Goal: Task Accomplishment & Management: Manage account settings

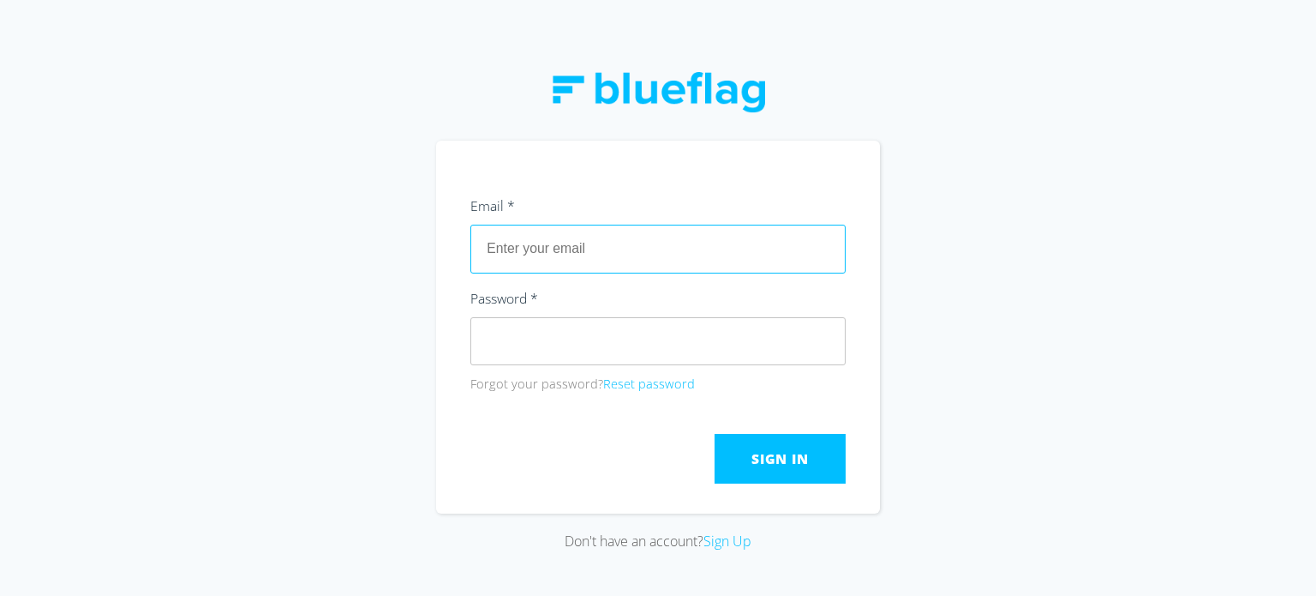
click at [614, 237] on input "text" at bounding box center [657, 249] width 375 height 48
type input "[DOMAIN_NAME][EMAIL_ADDRESS][DOMAIN_NAME]"
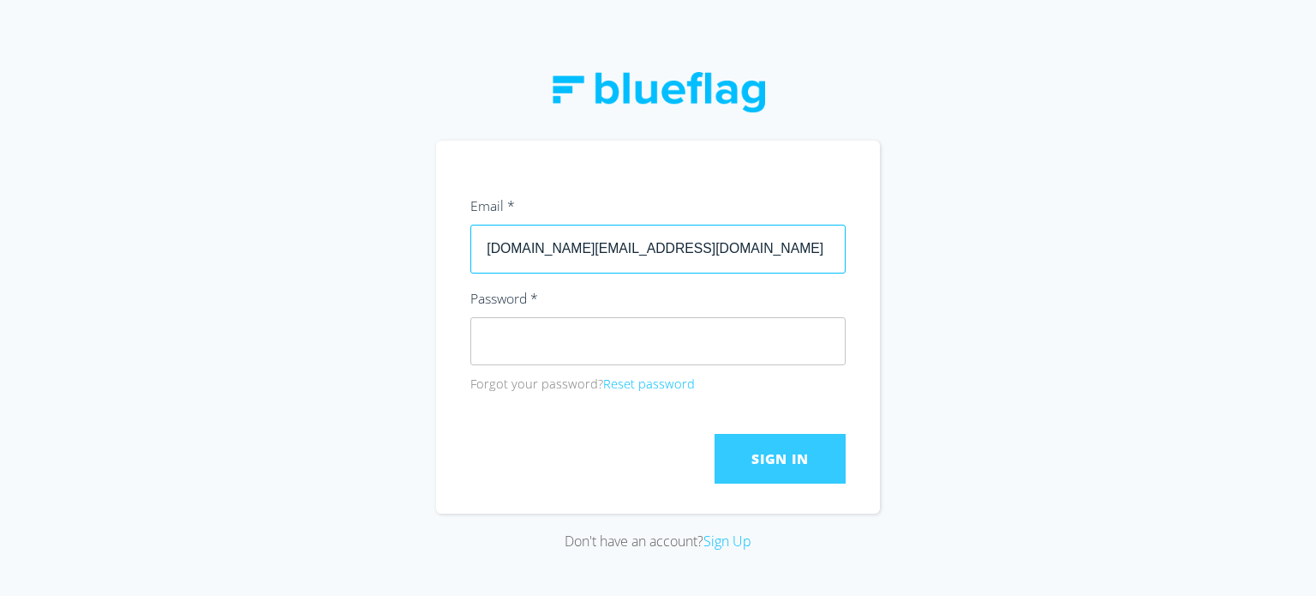
click at [785, 455] on span "Sign In" at bounding box center [780, 458] width 57 height 19
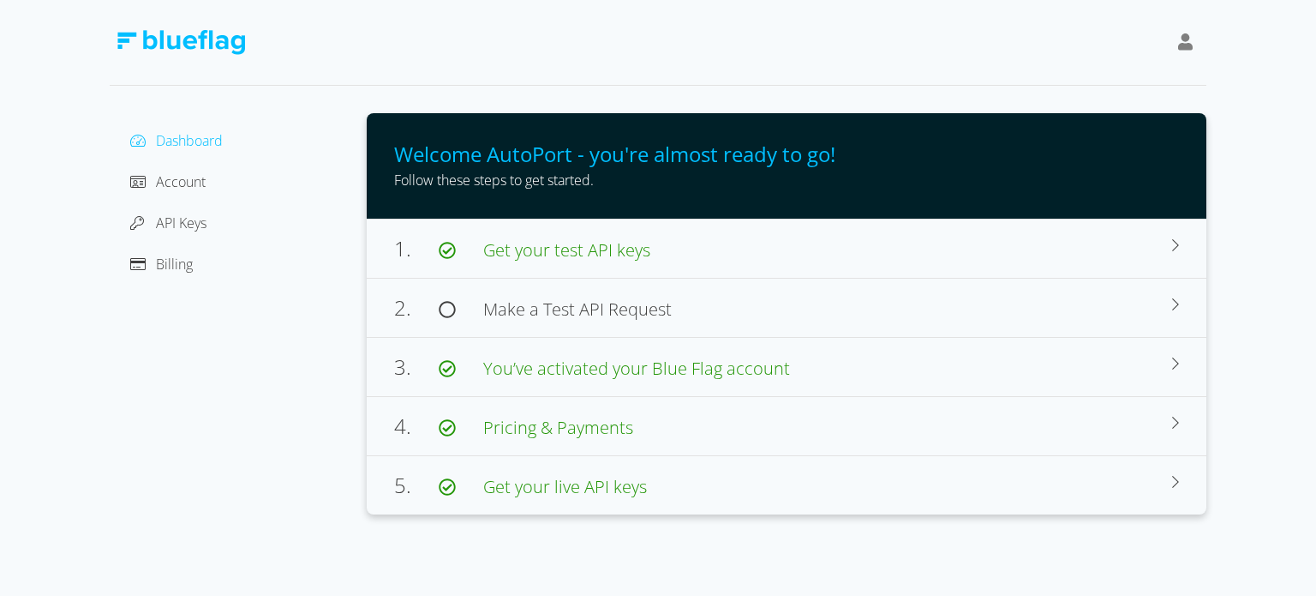
click at [196, 267] on div "Billing" at bounding box center [238, 263] width 230 height 27
click at [483, 424] on span "Pricing & Payments" at bounding box center [544, 427] width 177 height 21
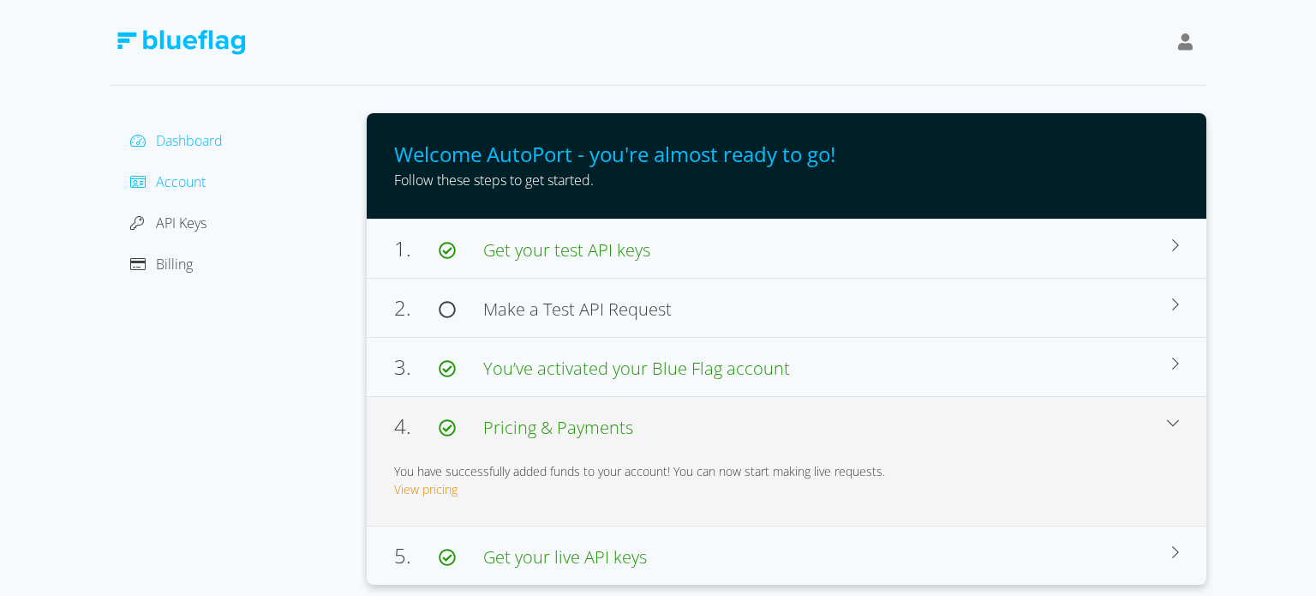
click at [165, 182] on span "Account" at bounding box center [181, 181] width 50 height 19
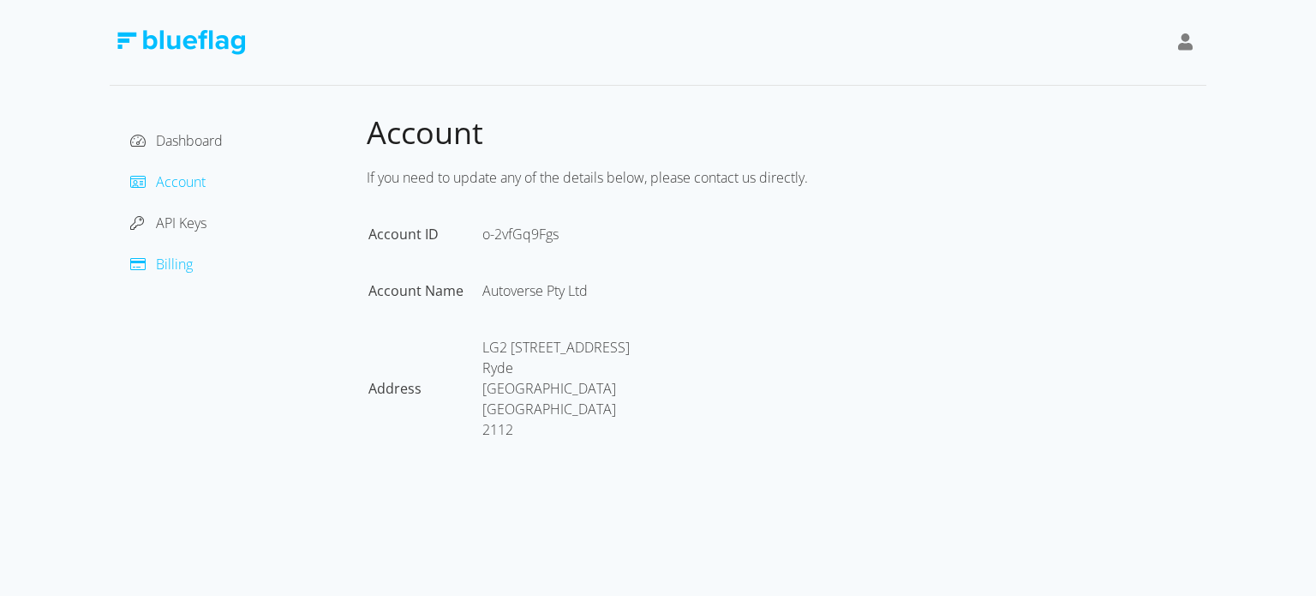
click at [166, 269] on span "Billing" at bounding box center [174, 264] width 37 height 19
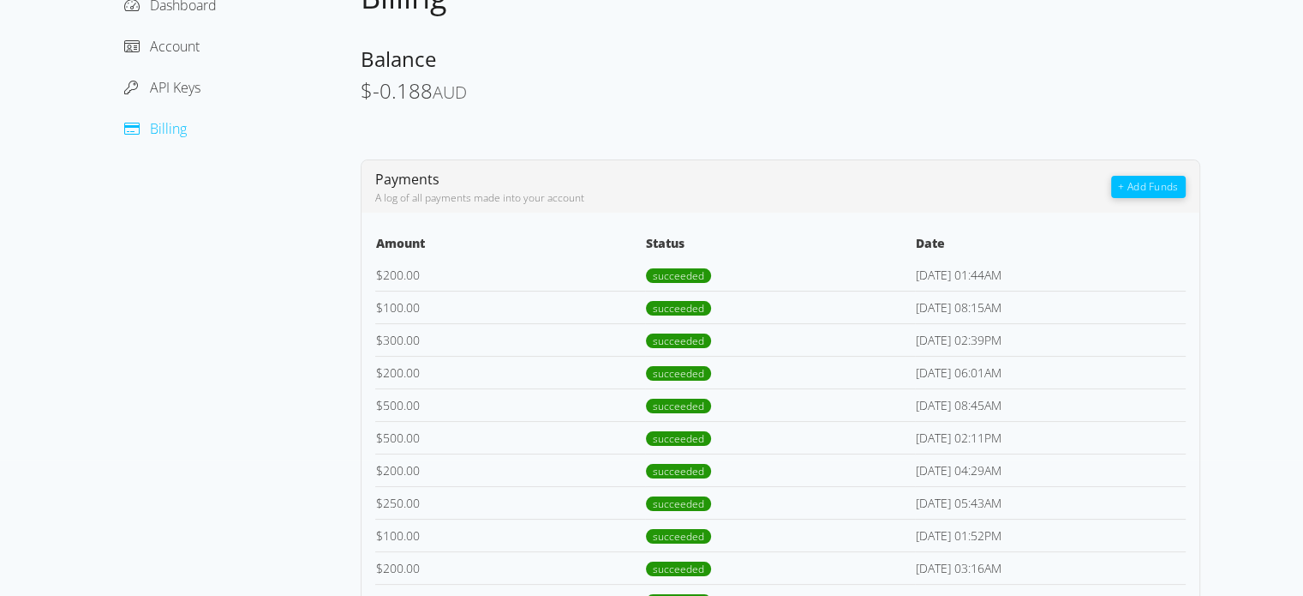
scroll to position [151, 0]
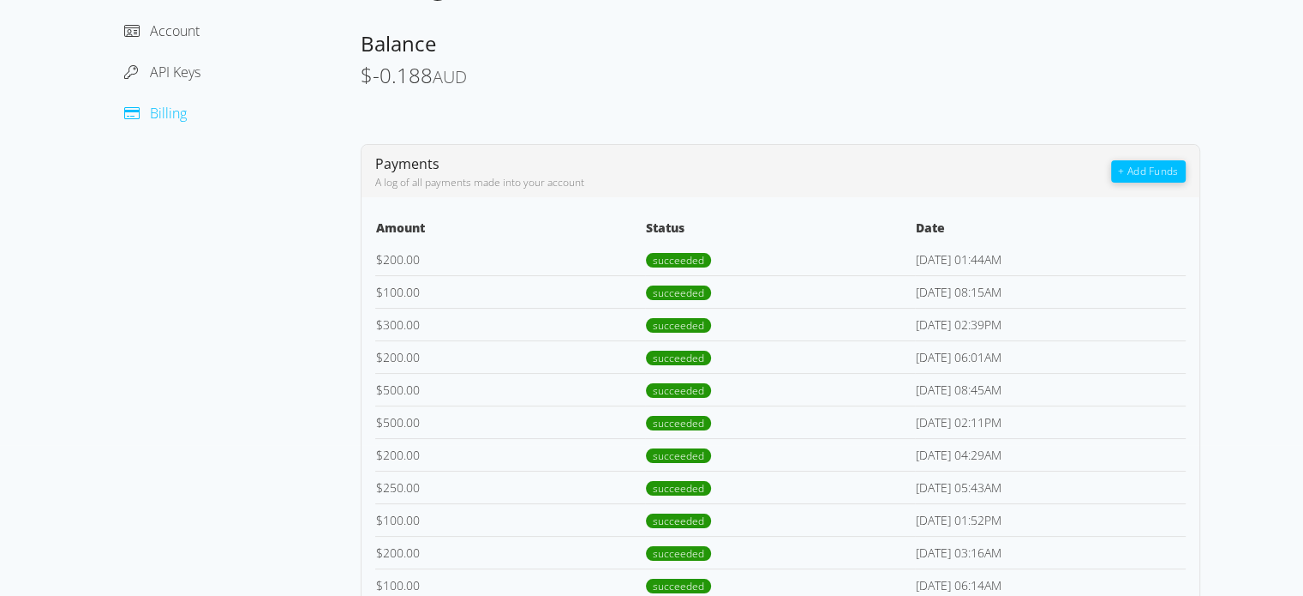
click at [392, 263] on td "$ 200.00" at bounding box center [510, 259] width 270 height 33
click at [961, 260] on td "[DATE] 01:44AM" at bounding box center [1050, 259] width 270 height 33
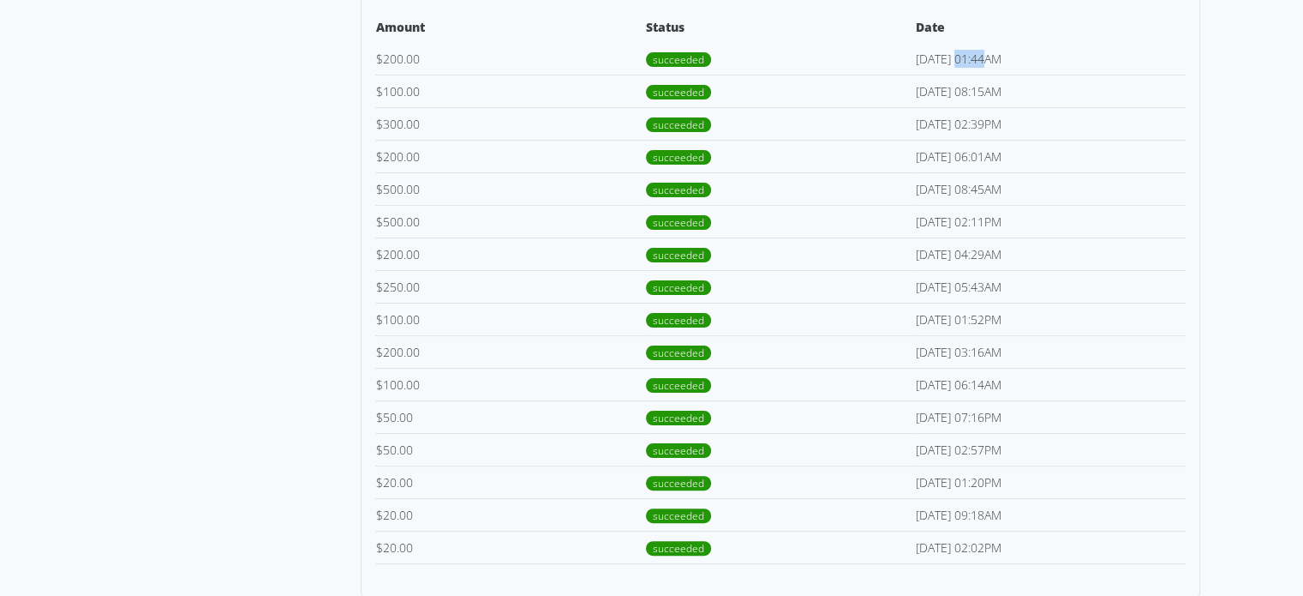
scroll to position [0, 0]
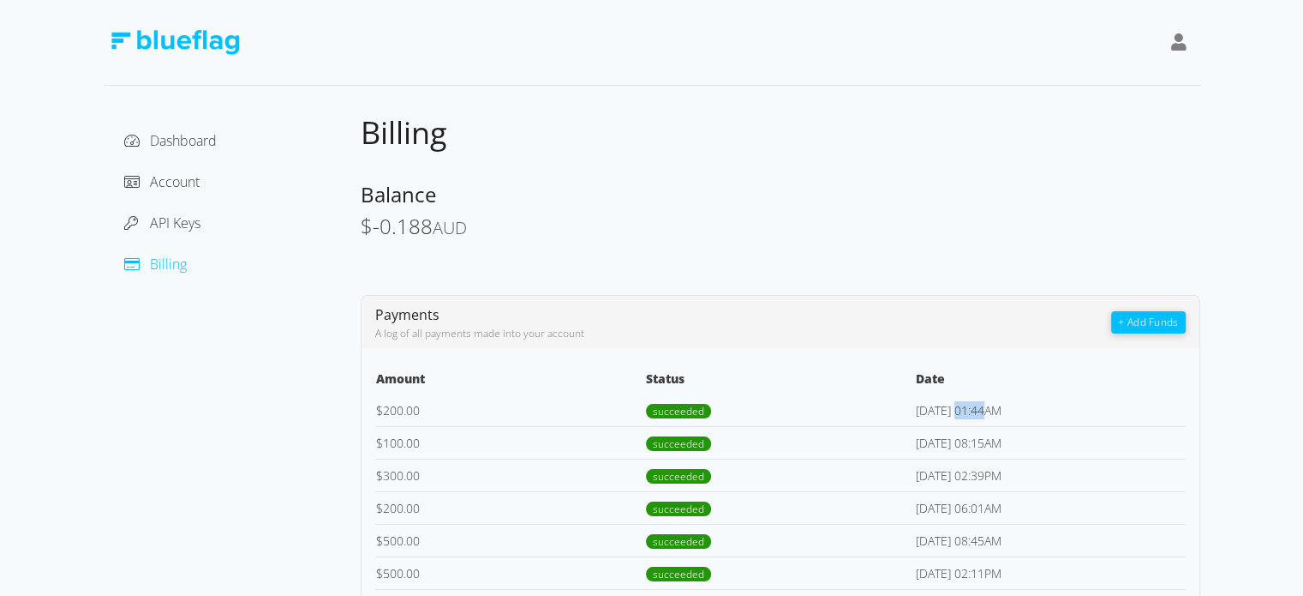
click at [184, 267] on span "Billing" at bounding box center [168, 264] width 37 height 19
click at [175, 186] on span "Account" at bounding box center [175, 181] width 50 height 19
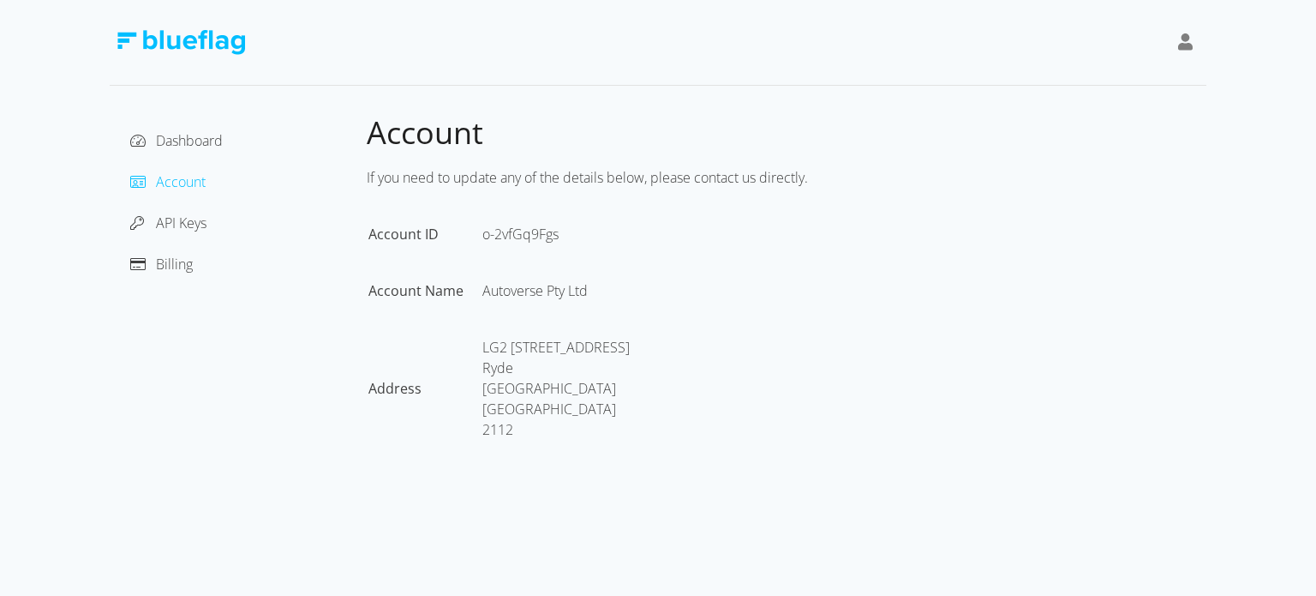
click at [377, 181] on div "If you need to update any of the details below, please contact us directly." at bounding box center [787, 177] width 840 height 34
click at [182, 141] on span "Dashboard" at bounding box center [189, 140] width 67 height 19
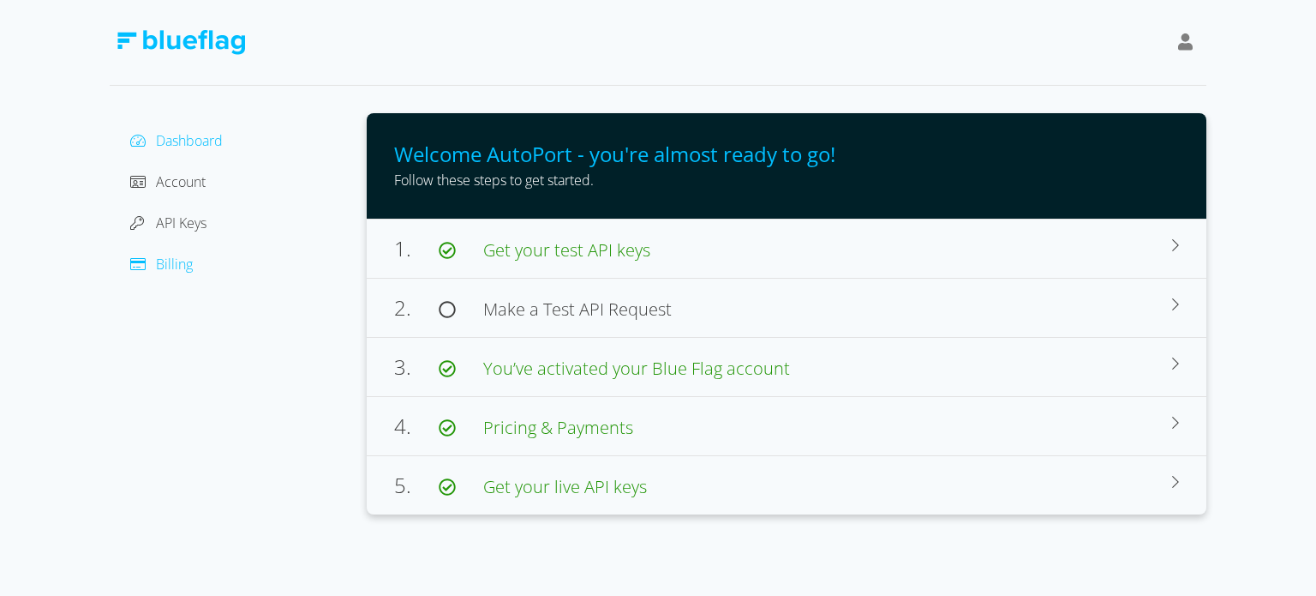
click at [167, 268] on span "Billing" at bounding box center [174, 264] width 37 height 19
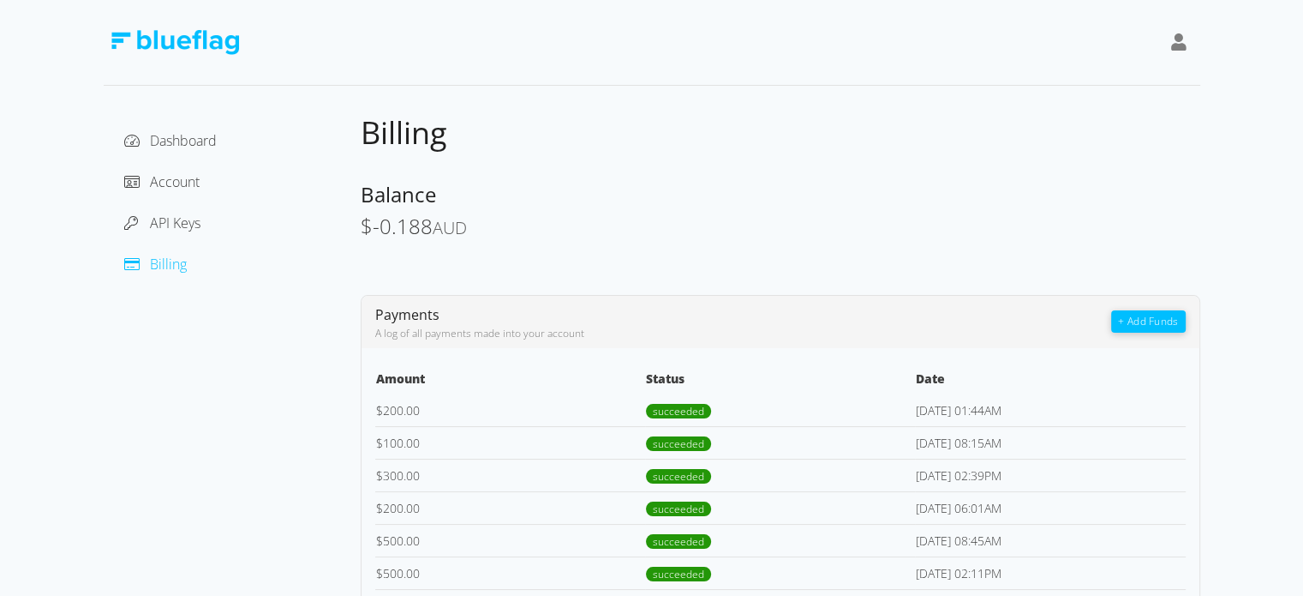
click at [1126, 327] on button "+ Add Funds" at bounding box center [1148, 321] width 74 height 22
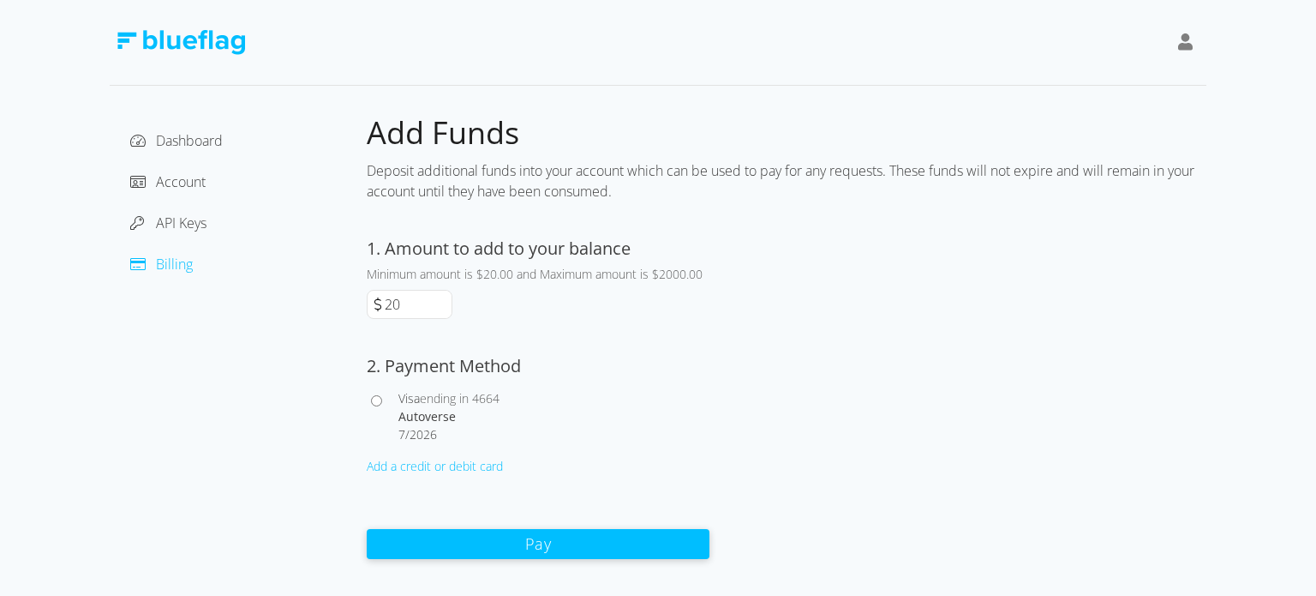
click at [407, 309] on input "20" at bounding box center [416, 304] width 70 height 27
click at [180, 150] on div "Dashboard" at bounding box center [238, 140] width 230 height 27
click at [175, 143] on span "Dashboard" at bounding box center [189, 140] width 67 height 19
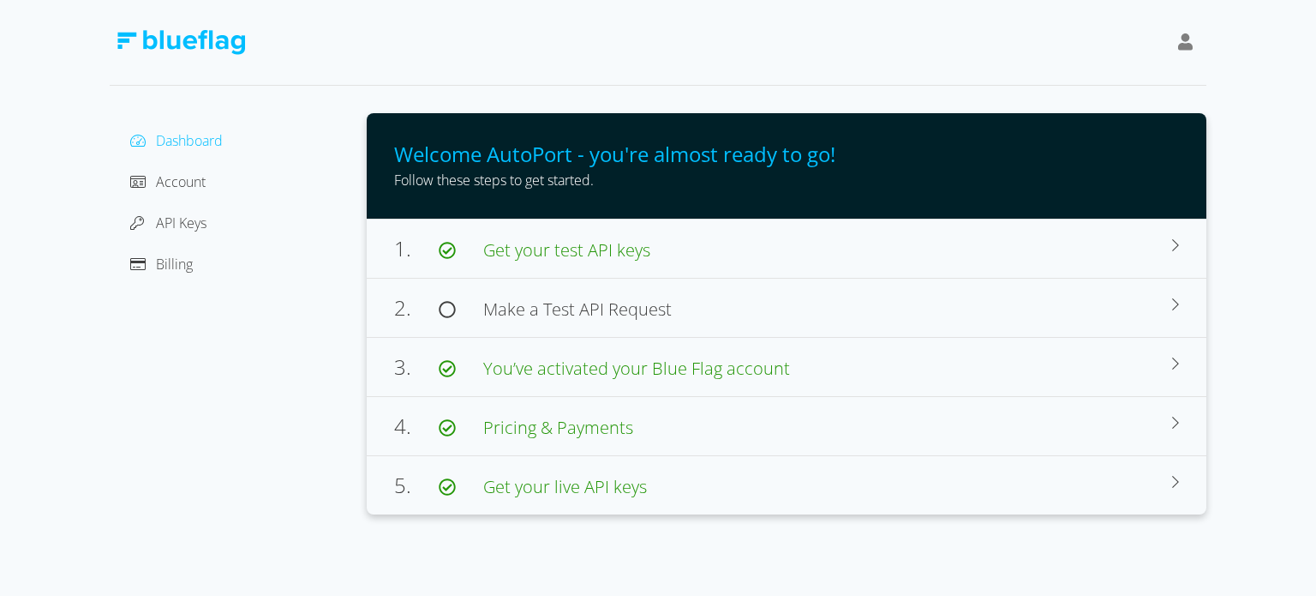
click at [1184, 45] on icon at bounding box center [1185, 41] width 15 height 17
click at [190, 267] on span "Billing" at bounding box center [174, 264] width 37 height 19
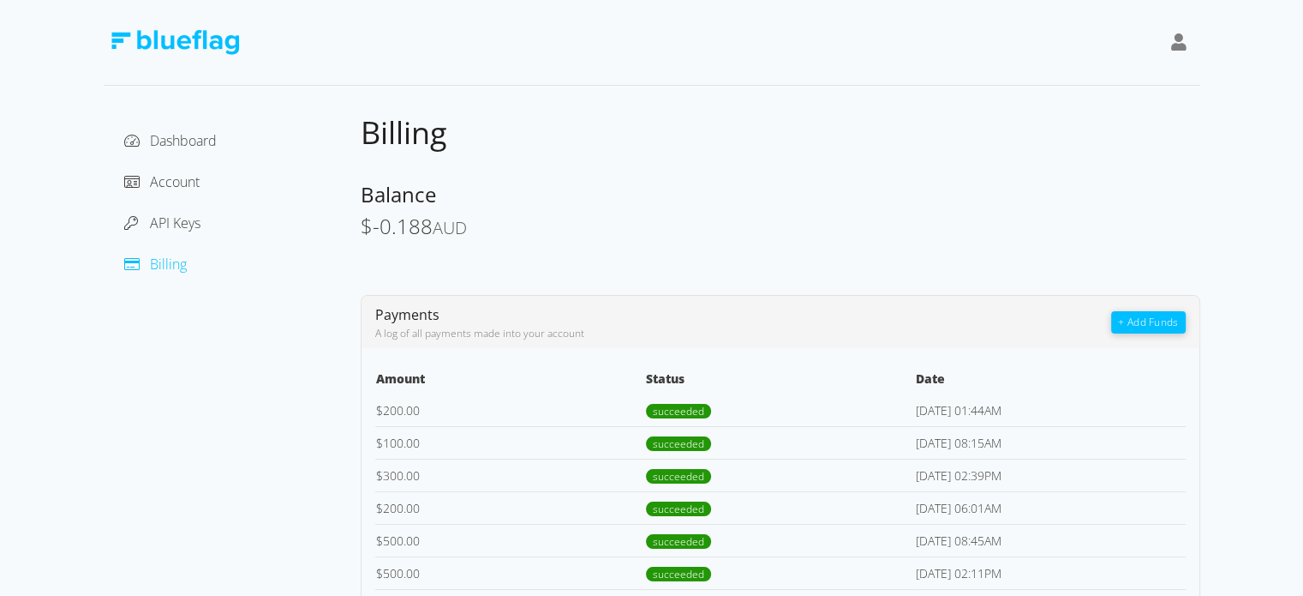
click at [386, 232] on span "-0.188" at bounding box center [403, 226] width 60 height 28
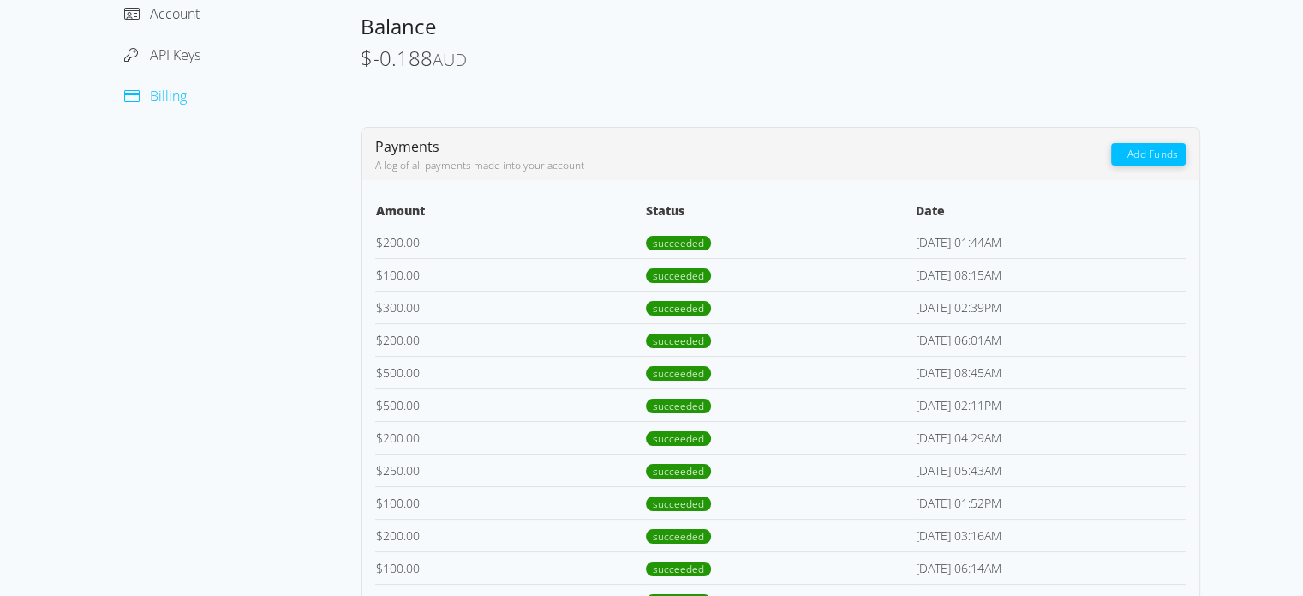
click at [392, 276] on td "$ 100.00" at bounding box center [510, 274] width 270 height 33
click at [940, 277] on td "[DATE] 08:15AM" at bounding box center [1050, 274] width 270 height 33
click at [924, 309] on td "[DATE] 02:39PM" at bounding box center [1050, 307] width 270 height 33
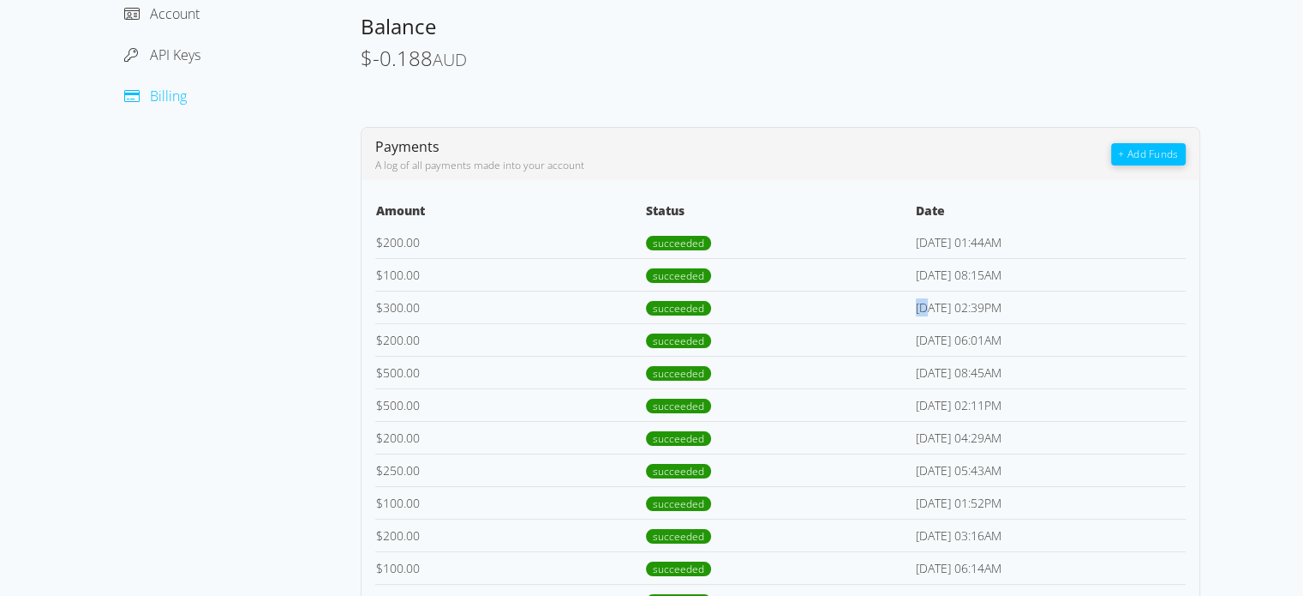
click at [924, 309] on td "[DATE] 02:39PM" at bounding box center [1050, 307] width 270 height 33
click at [920, 256] on td "[DATE] 01:44AM" at bounding box center [1050, 242] width 270 height 33
click at [415, 418] on td "$ 500.00" at bounding box center [510, 404] width 270 height 33
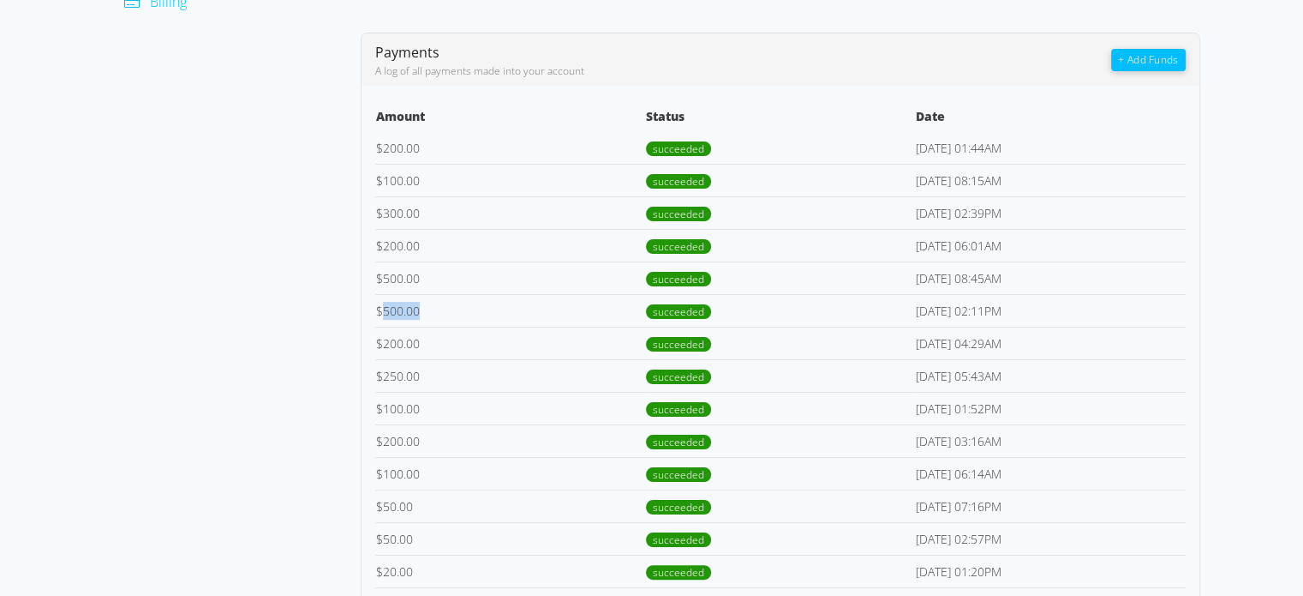
scroll to position [264, 0]
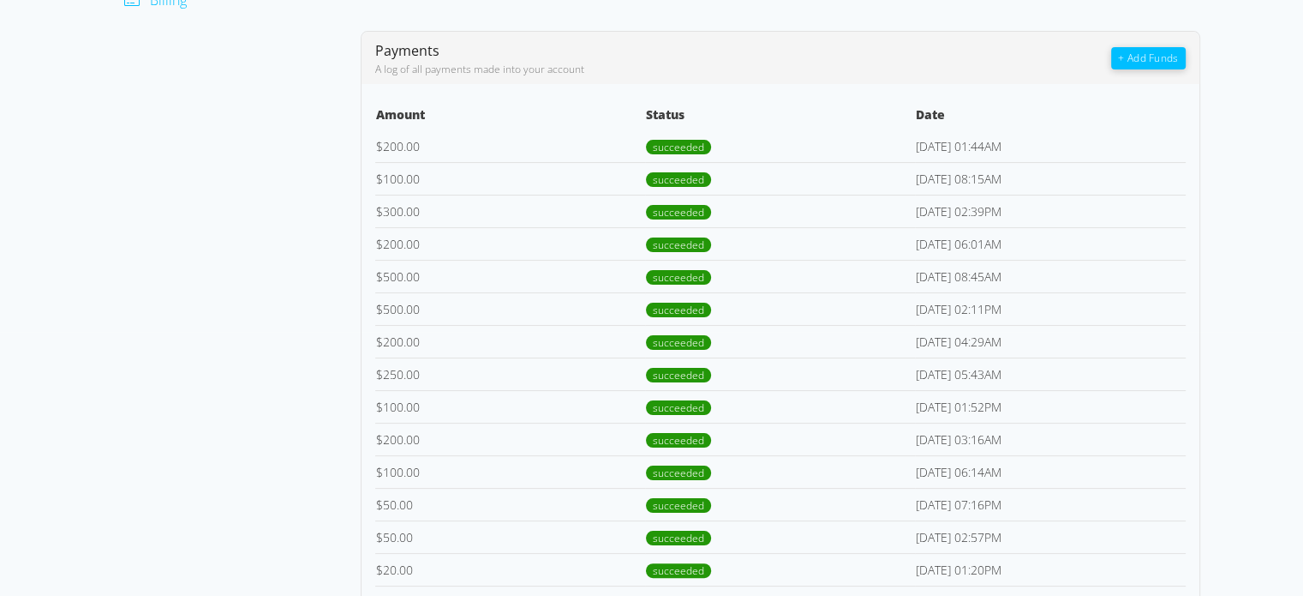
click at [397, 260] on td "$ 500.00" at bounding box center [510, 276] width 270 height 33
click at [401, 170] on td "$ 100.00" at bounding box center [510, 178] width 270 height 33
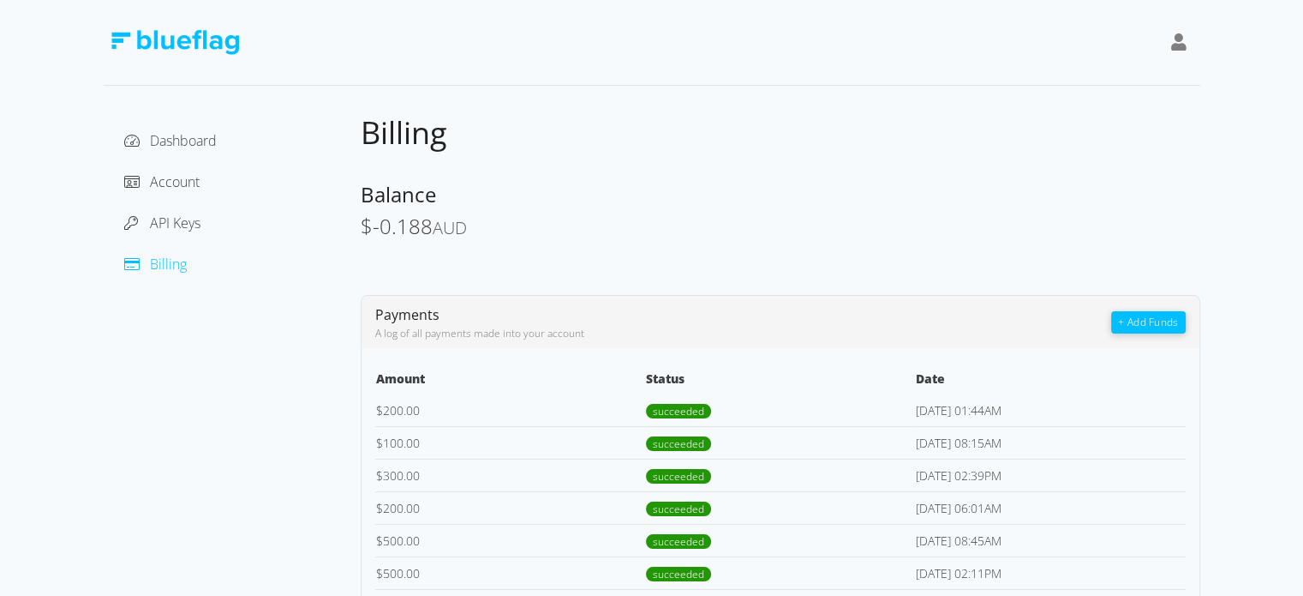
click at [467, 115] on div "Billing" at bounding box center [781, 133] width 840 height 40
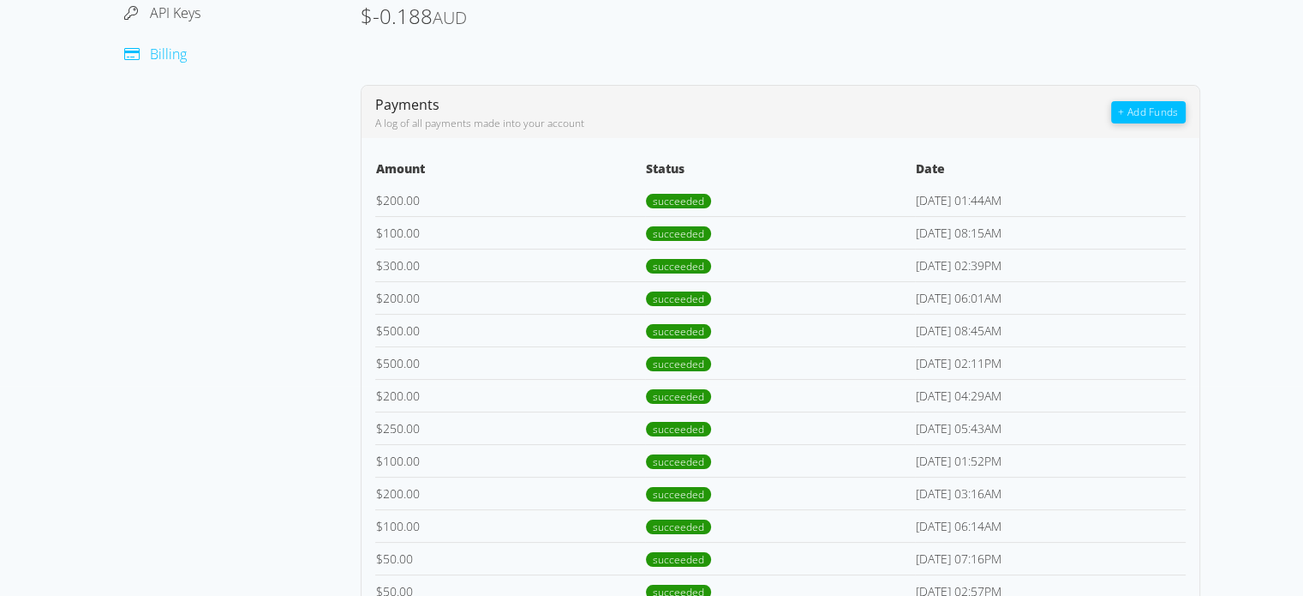
scroll to position [208, 0]
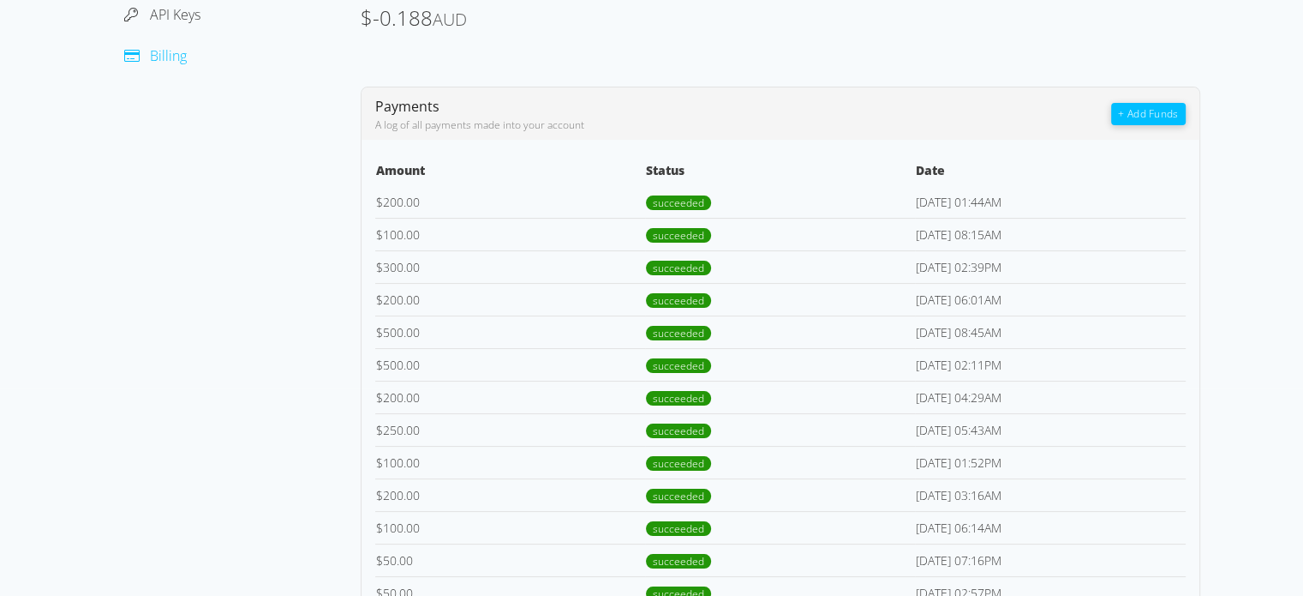
click at [385, 196] on td "$ 200.00" at bounding box center [510, 202] width 270 height 33
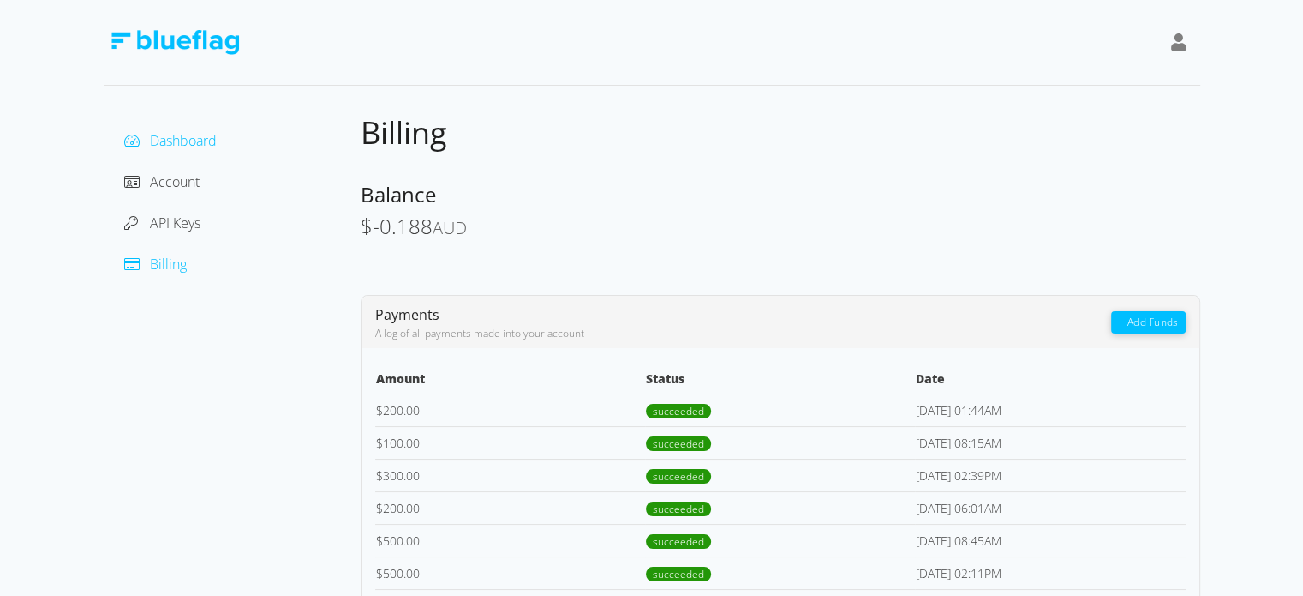
click at [183, 148] on span "Dashboard" at bounding box center [183, 140] width 67 height 19
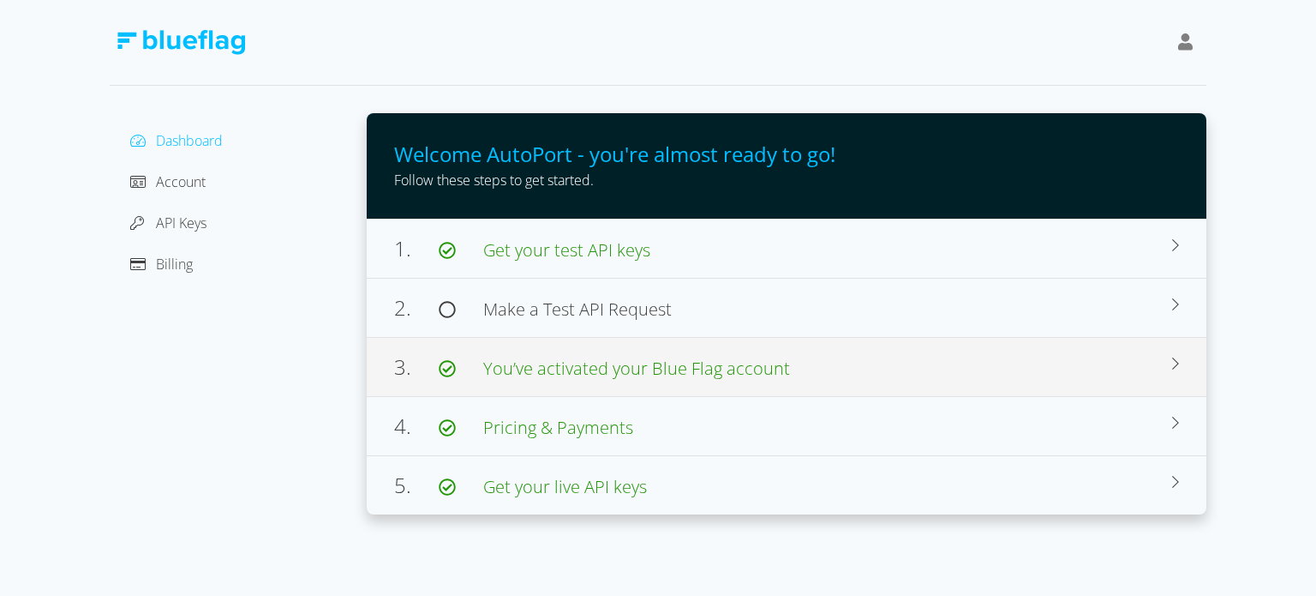
click at [557, 375] on span "You’ve activated your Blue Flag account" at bounding box center [636, 367] width 307 height 23
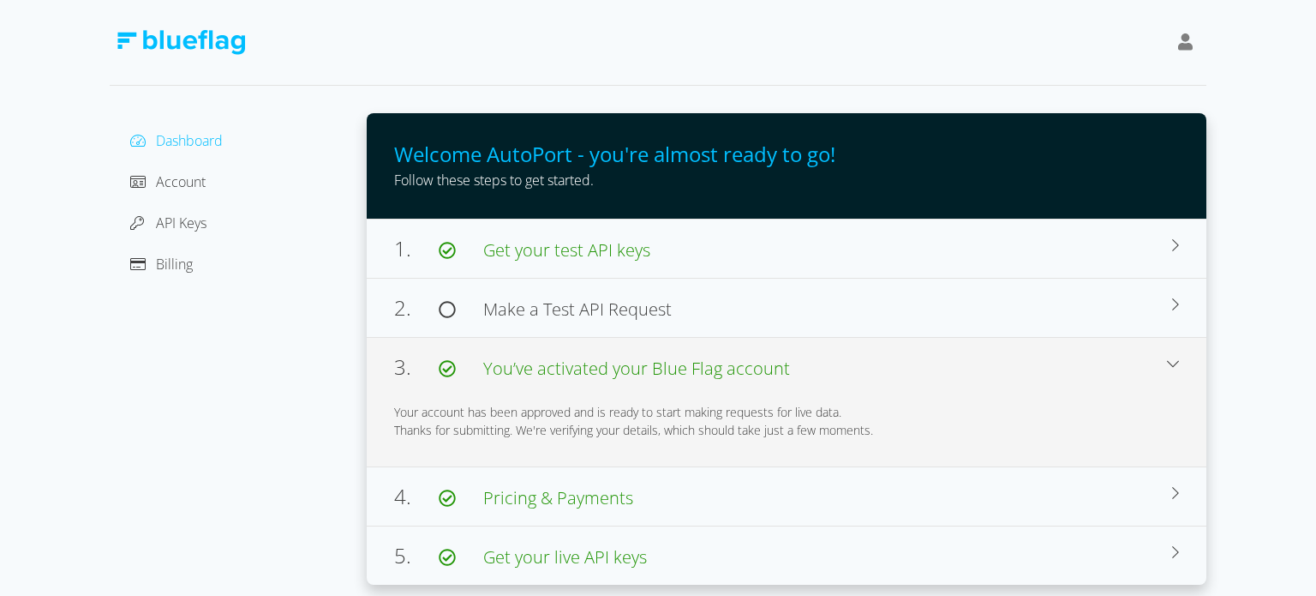
click at [557, 375] on span "You’ve activated your Blue Flag account" at bounding box center [636, 367] width 307 height 23
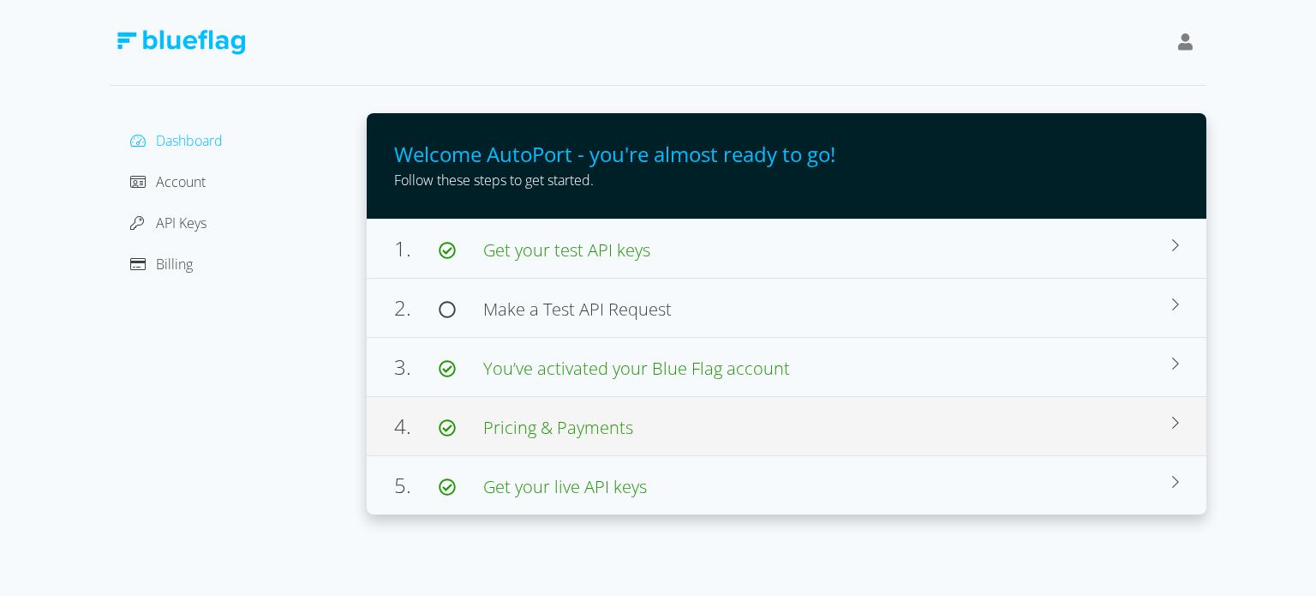
click at [576, 435] on span "Pricing & Payments" at bounding box center [558, 427] width 150 height 23
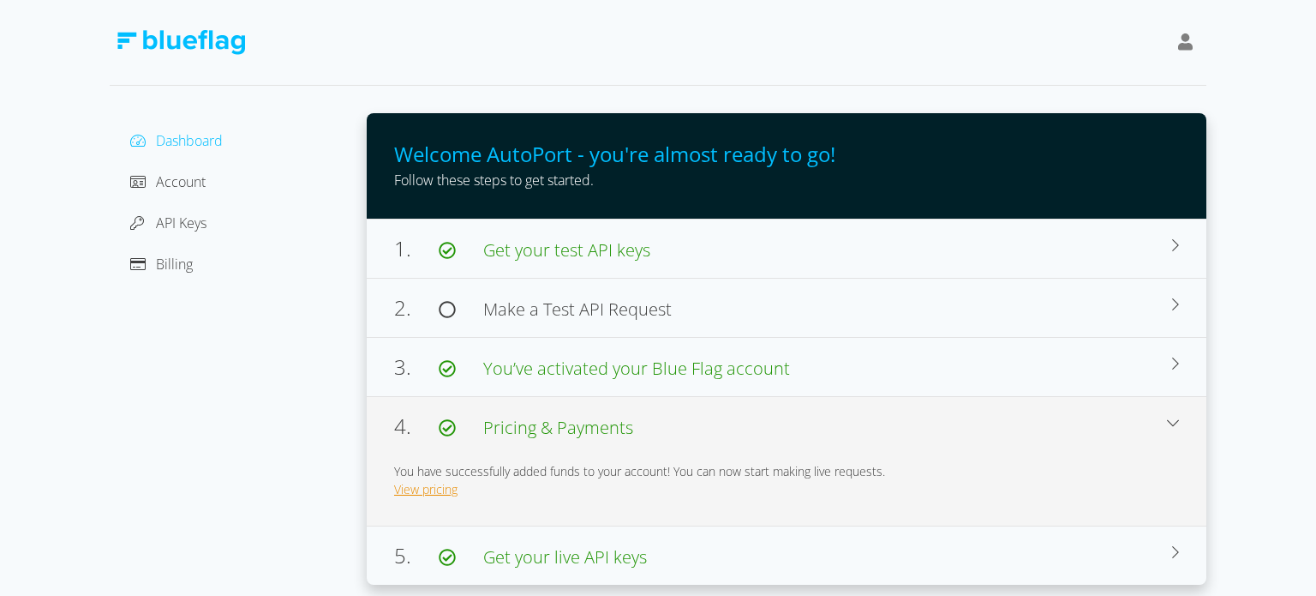
click at [443, 487] on link "View pricing" at bounding box center [425, 489] width 63 height 16
